Goal: Task Accomplishment & Management: Manage account settings

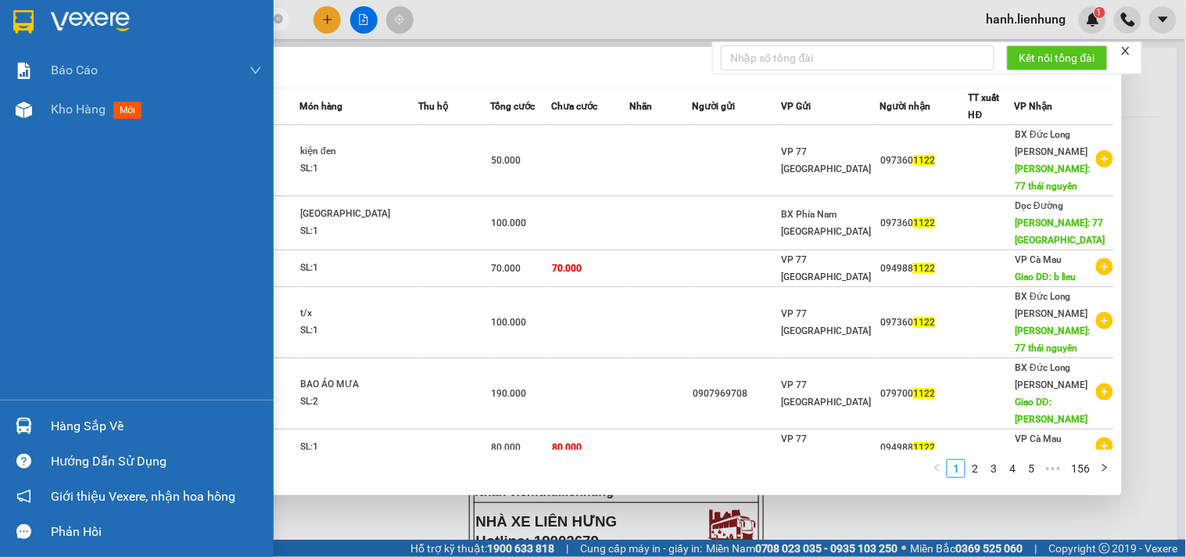
drag, startPoint x: 217, startPoint y: 20, endPoint x: 12, endPoint y: 27, distance: 205.7
click at [12, 27] on section "Kết quả tìm kiếm ( 1551 ) Bộ lọc Mã ĐH Trạng thái Món hàng Thu hộ Tổng cước Chư…" at bounding box center [593, 278] width 1186 height 557
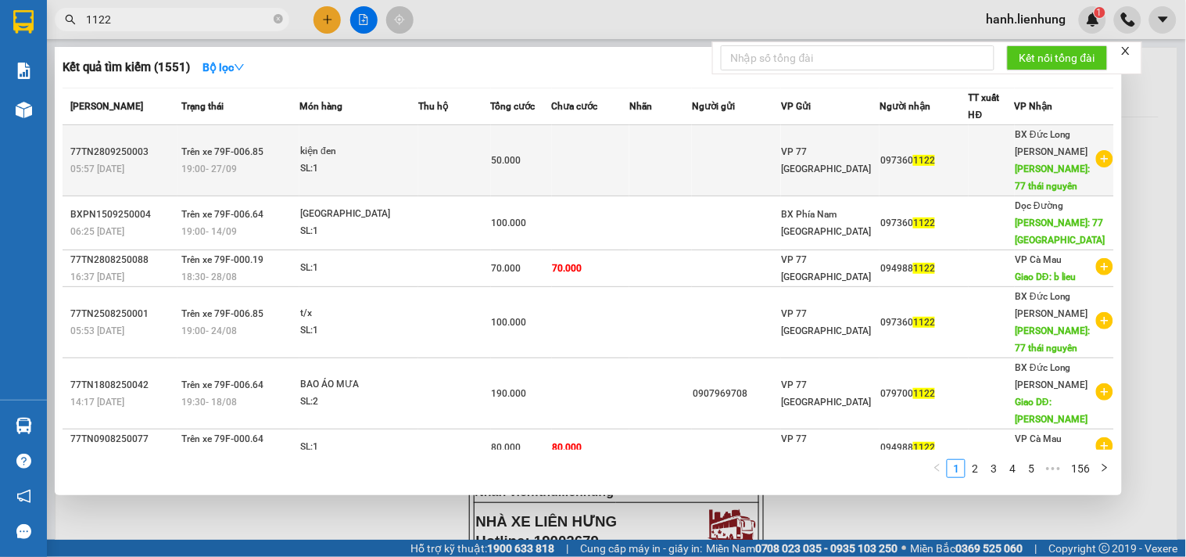
click at [539, 127] on td "50.000" at bounding box center [521, 160] width 61 height 71
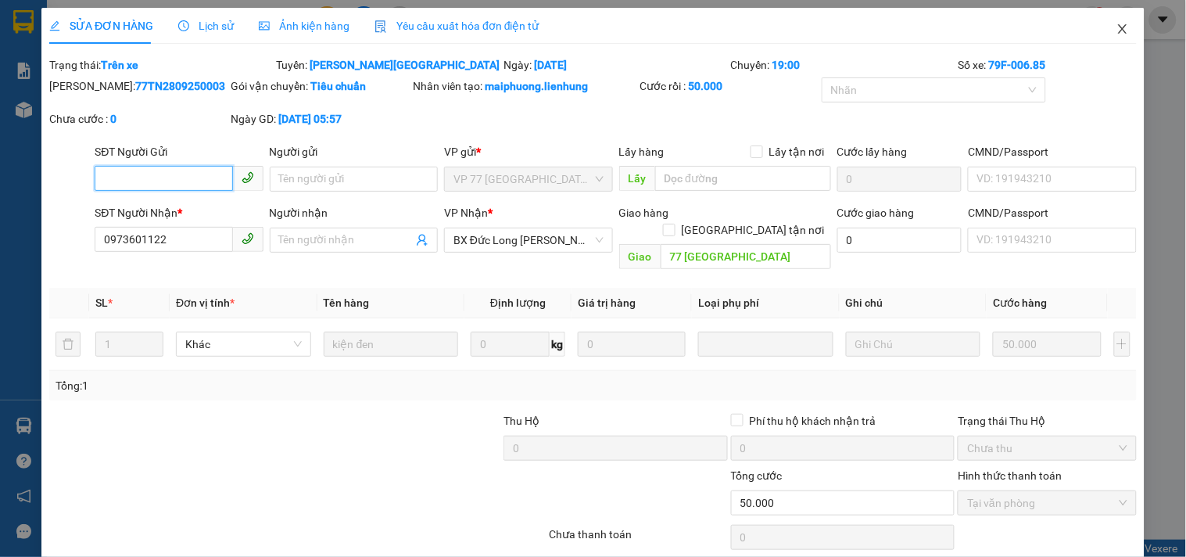
type input "0973601122"
type input "77 [GEOGRAPHIC_DATA]"
type input "0"
type input "50.000"
click at [1118, 28] on icon "close" at bounding box center [1122, 28] width 9 height 9
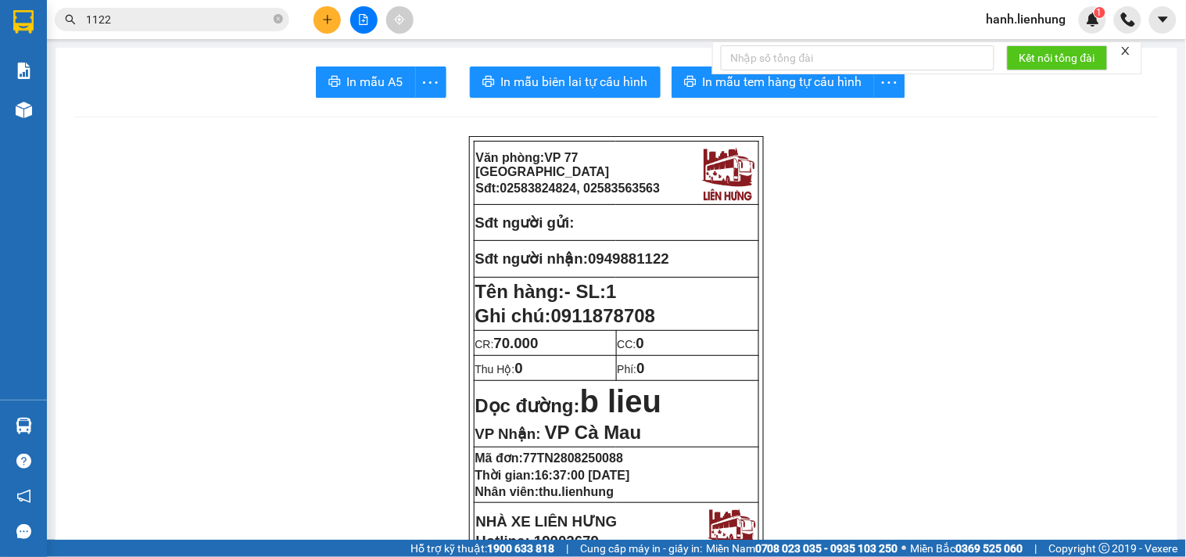
click at [206, 20] on input "1122" at bounding box center [178, 19] width 184 height 17
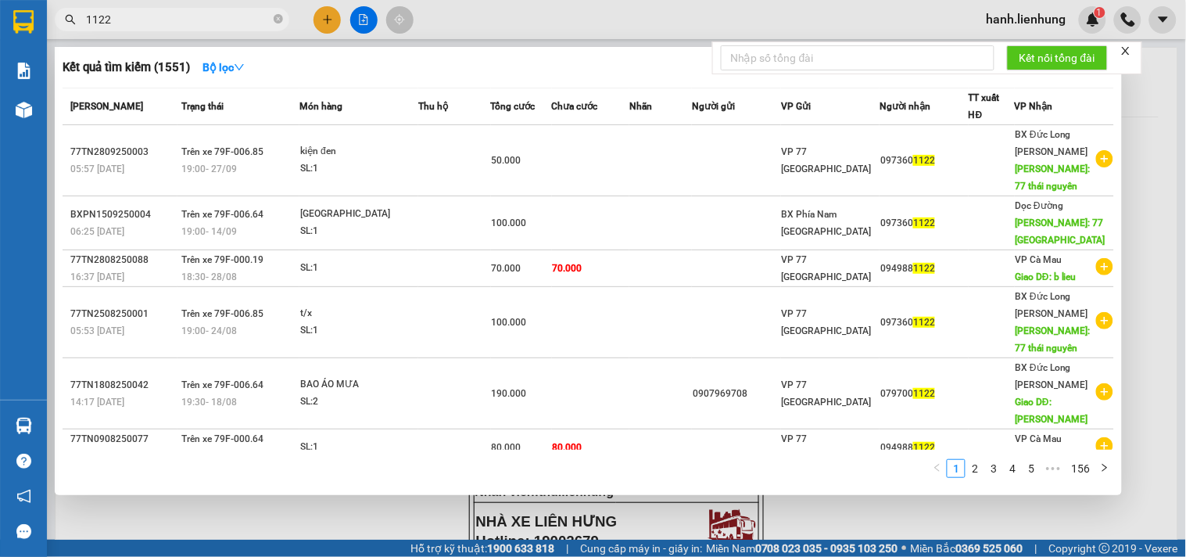
drag, startPoint x: 146, startPoint y: 17, endPoint x: 47, endPoint y: 26, distance: 99.6
click at [56, 28] on div "1122" at bounding box center [152, 19] width 305 height 23
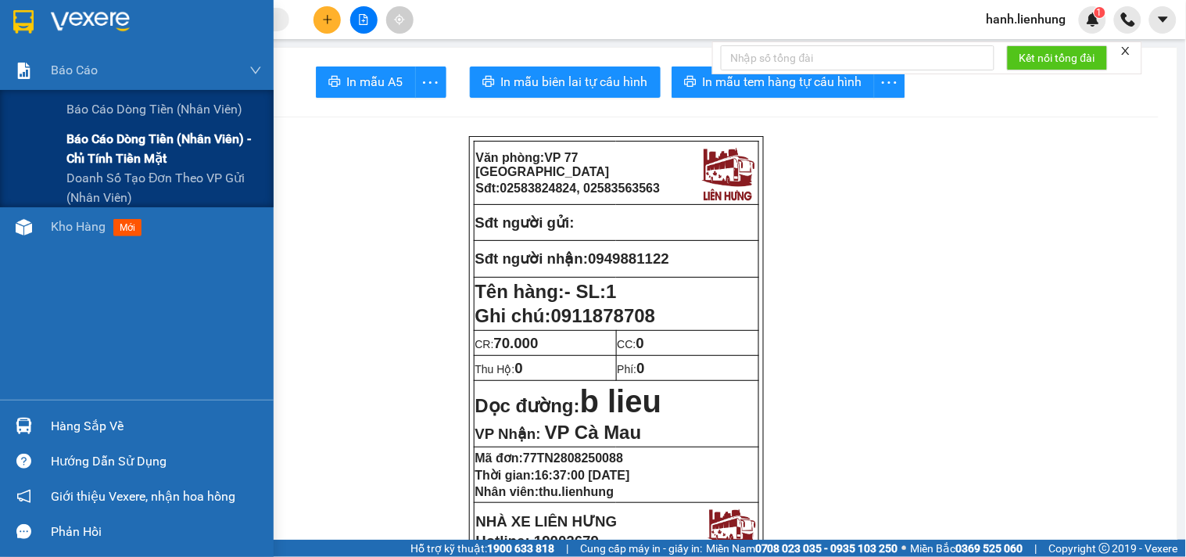
click at [137, 159] on span "Báo cáo dòng tiền (nhân viên) - chỉ tính tiền mặt" at bounding box center [163, 148] width 195 height 39
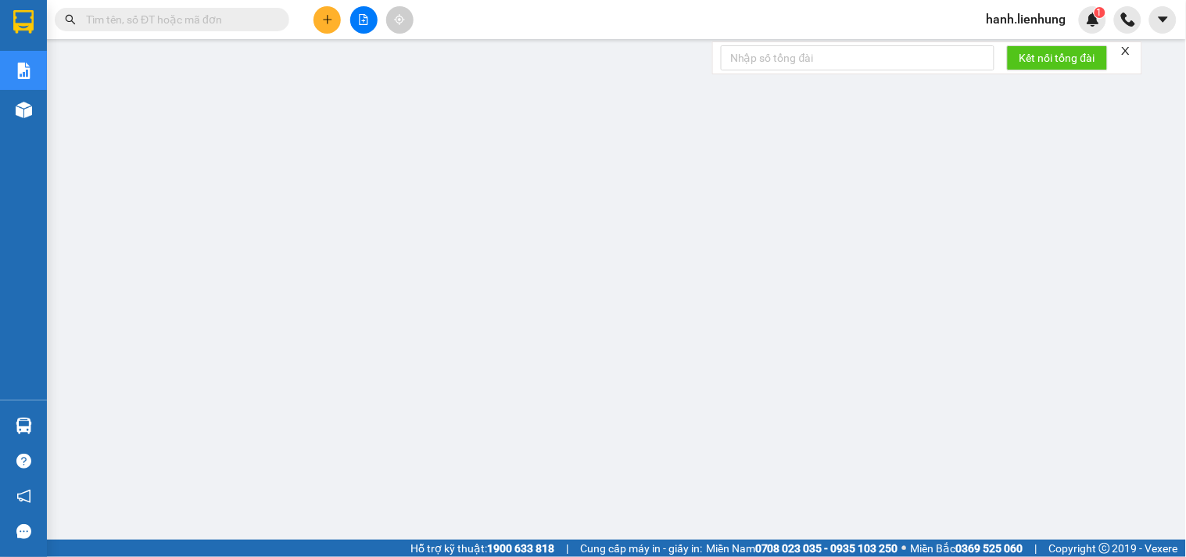
drag, startPoint x: 177, startPoint y: 23, endPoint x: 164, endPoint y: 2, distance: 24.5
click at [176, 21] on input "text" at bounding box center [178, 19] width 184 height 17
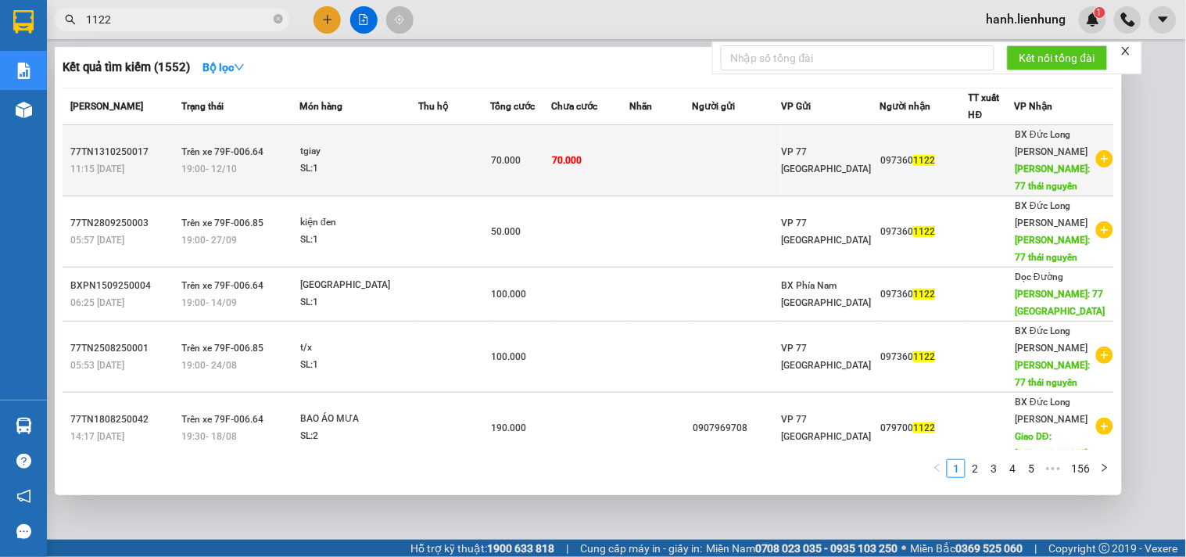
type input "1122"
click at [618, 168] on td "70.000" at bounding box center [590, 160] width 77 height 71
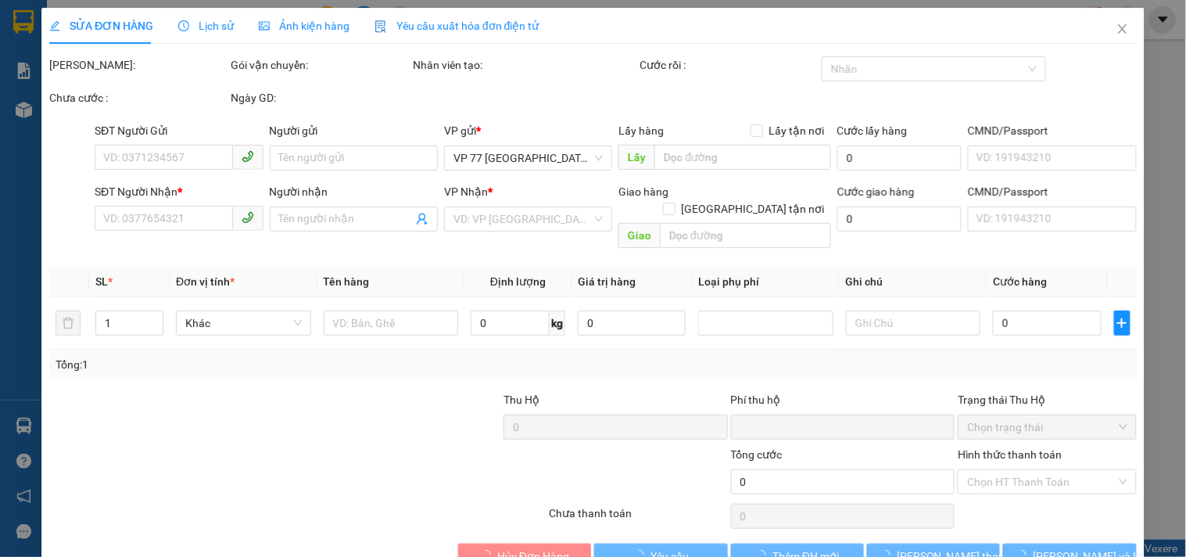
type input "0973601122"
type input "77 [GEOGRAPHIC_DATA]"
type input "0"
type input "70.000"
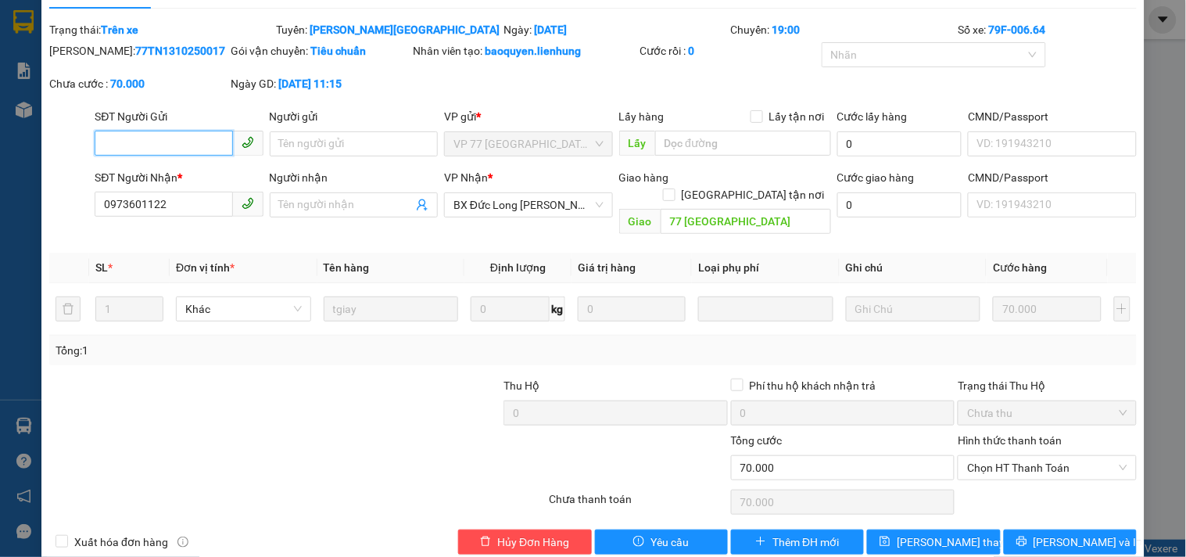
scroll to position [45, 0]
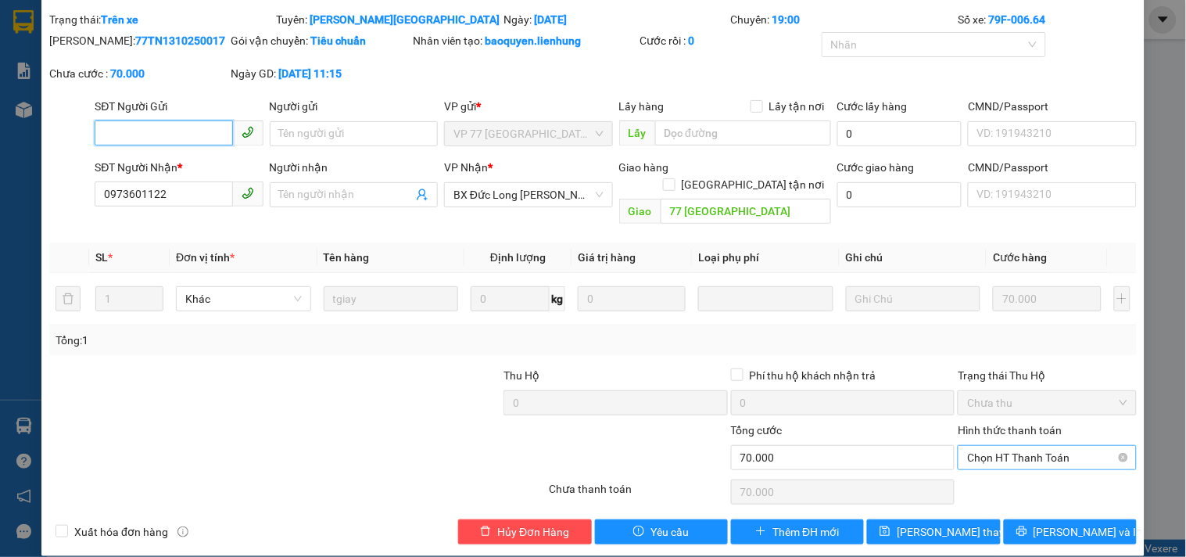
click at [1054, 446] on span "Chọn HT Thanh Toán" at bounding box center [1046, 457] width 159 height 23
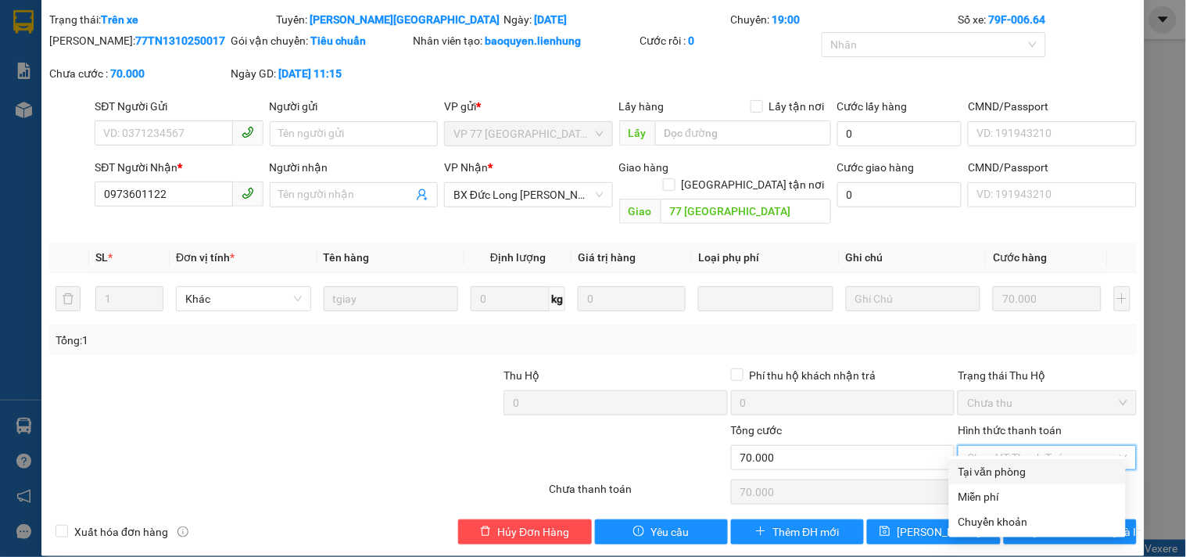
click at [1041, 473] on div "Tại văn phòng" at bounding box center [1037, 471] width 158 height 17
type input "0"
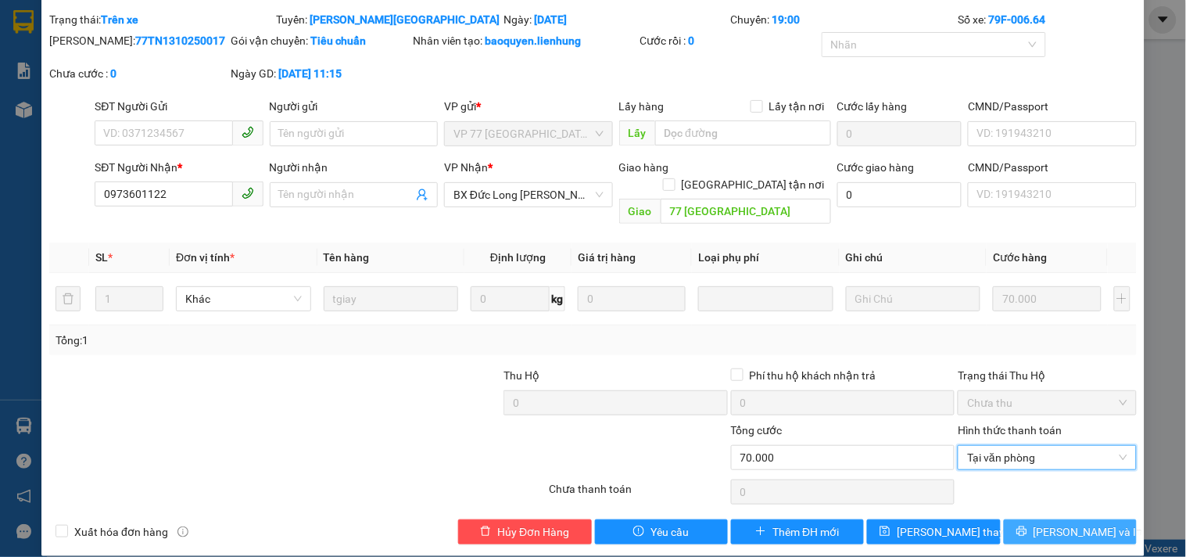
click at [1045, 523] on span "[PERSON_NAME] và In" at bounding box center [1087, 531] width 109 height 17
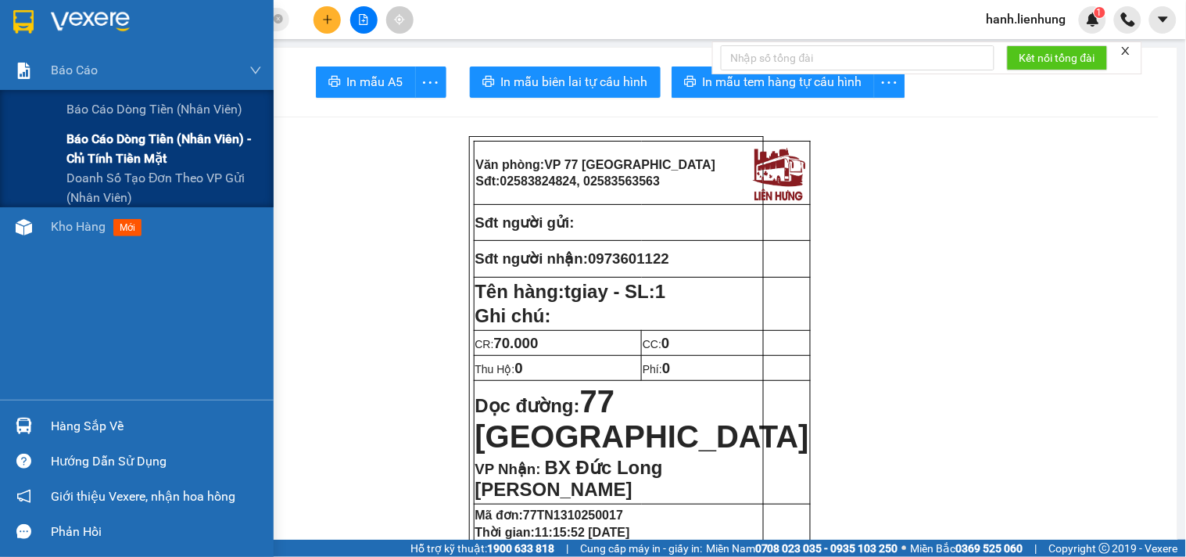
click at [120, 162] on span "Báo cáo dòng tiền (nhân viên) - chỉ tính tiền mặt" at bounding box center [163, 148] width 195 height 39
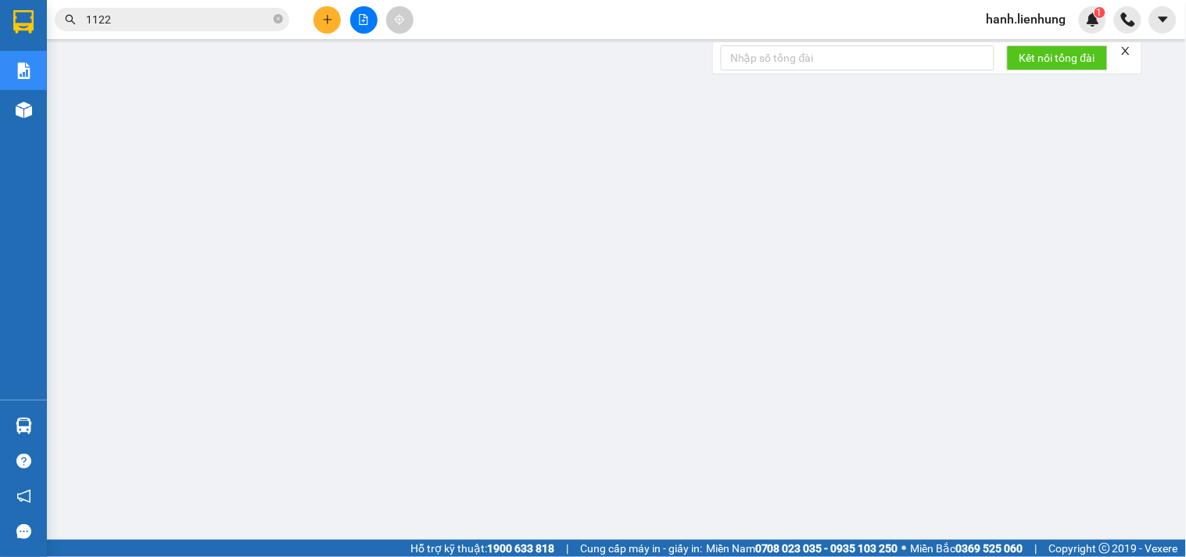
click at [371, 18] on button at bounding box center [363, 19] width 27 height 27
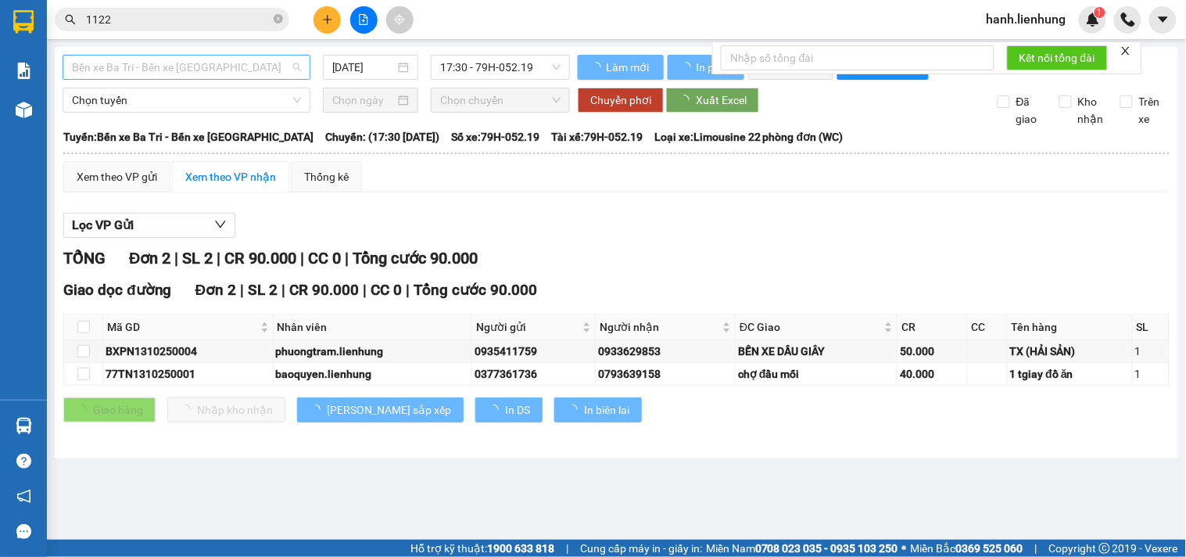
drag, startPoint x: 202, startPoint y: 67, endPoint x: 201, endPoint y: 75, distance: 7.9
click at [201, 66] on span "Bến xe Ba Tri - Bến xe [GEOGRAPHIC_DATA]" at bounding box center [186, 67] width 229 height 23
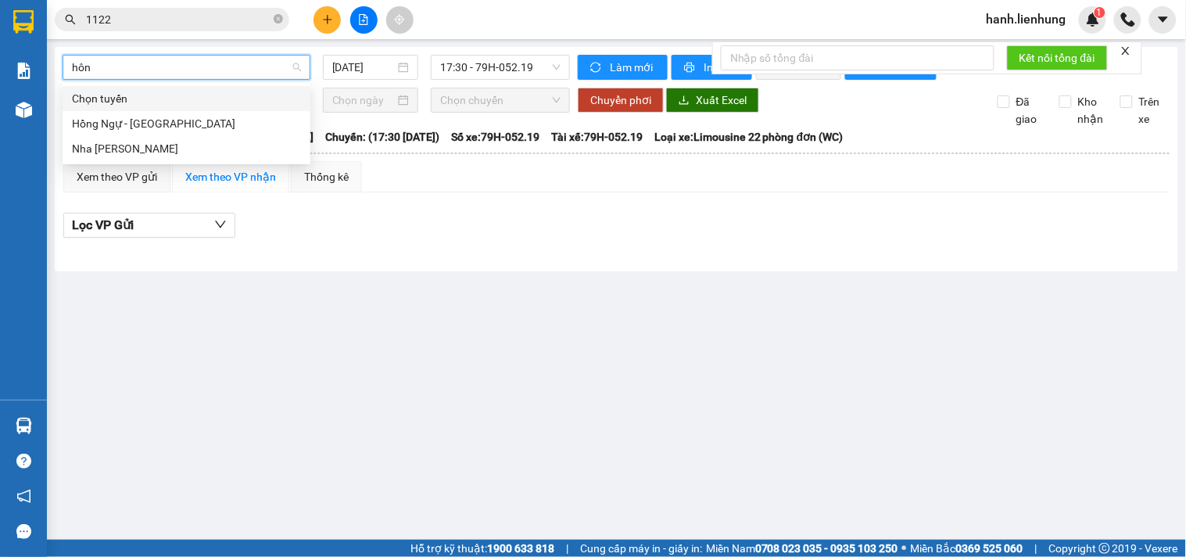
type input "hông"
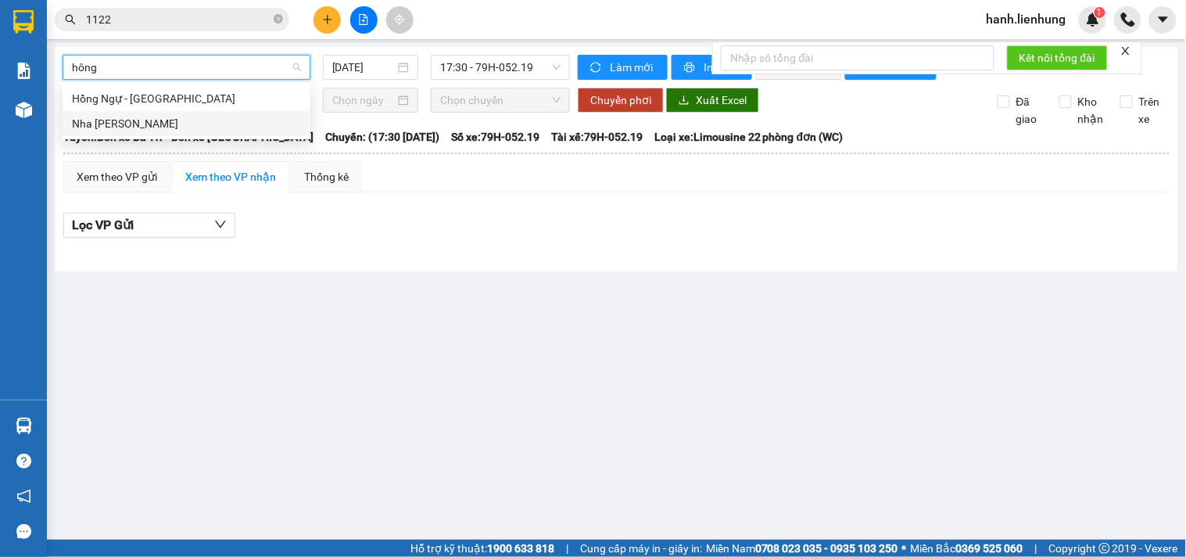
click at [155, 117] on div "Nha [PERSON_NAME]" at bounding box center [186, 123] width 229 height 17
type input "[DATE]"
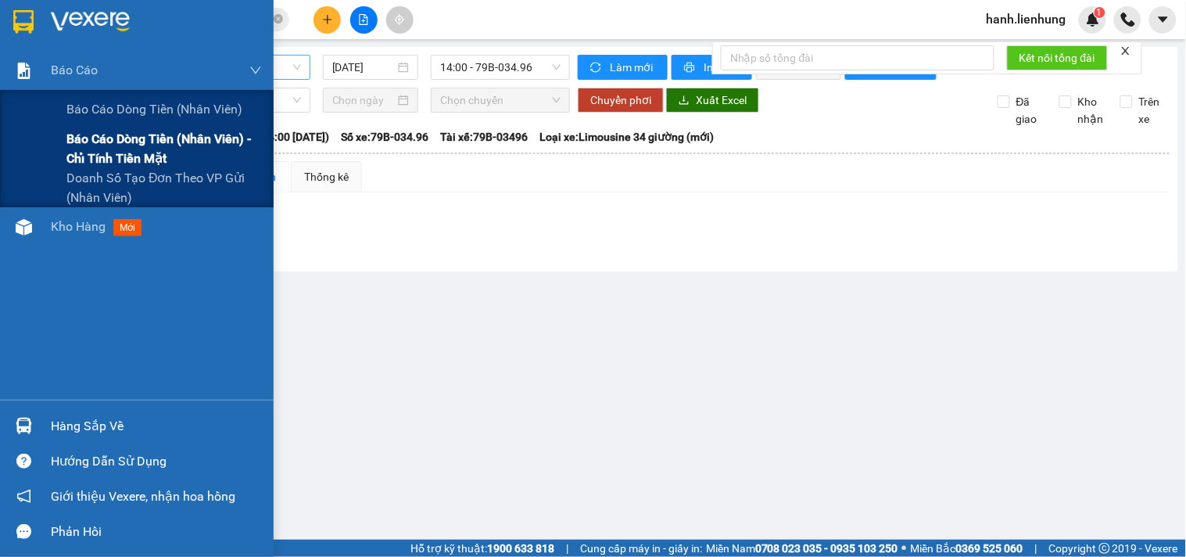
click at [102, 146] on span "Báo cáo dòng tiền (nhân viên) - chỉ tính tiền mặt" at bounding box center [163, 148] width 195 height 39
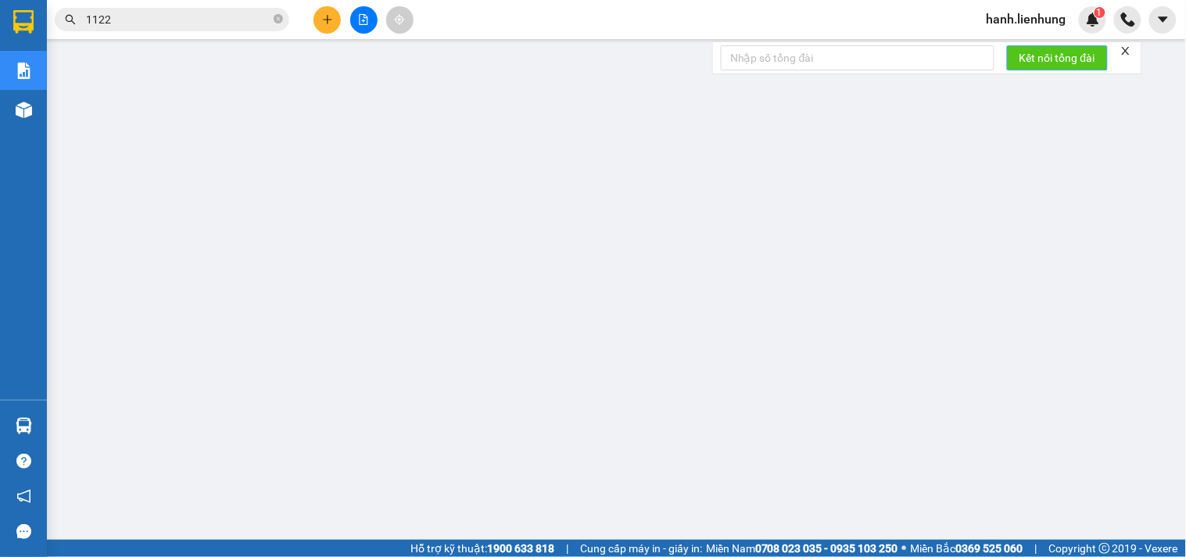
drag, startPoint x: 1040, startPoint y: 17, endPoint x: 1030, endPoint y: 61, distance: 44.8
click at [1040, 16] on span "hanh.lienhung" at bounding box center [1026, 19] width 105 height 20
click at [1033, 48] on span "Đăng xuất" at bounding box center [1034, 48] width 72 height 17
